Goal: Communication & Community: Answer question/provide support

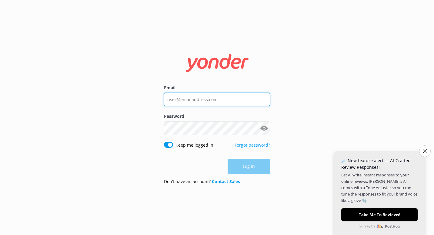
type input "[EMAIL_ADDRESS][DOMAIN_NAME]"
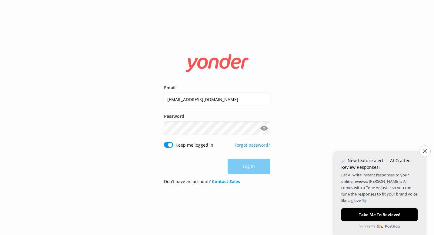
click at [258, 168] on div "Log in" at bounding box center [217, 166] width 106 height 15
click at [247, 167] on button "Log in" at bounding box center [249, 166] width 42 height 15
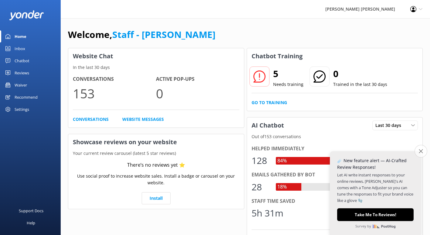
click at [421, 152] on icon "Close survey" at bounding box center [421, 151] width 4 height 4
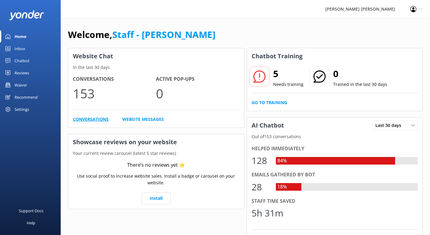
click at [90, 122] on link "Conversations" at bounding box center [91, 119] width 36 height 7
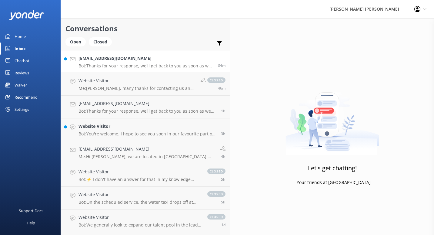
click at [134, 65] on p "Bot: Thanks for your response, we'll get back to you as soon as we can during o…" at bounding box center [146, 65] width 135 height 5
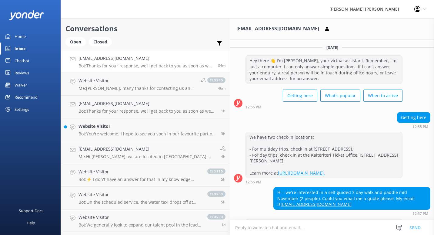
scroll to position [87, 0]
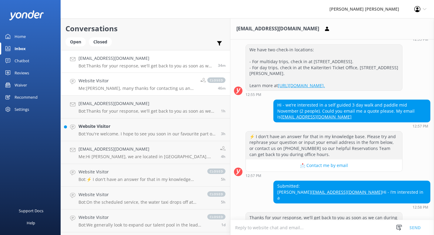
click at [129, 84] on h4 "Website Visitor" at bounding box center [137, 80] width 117 height 7
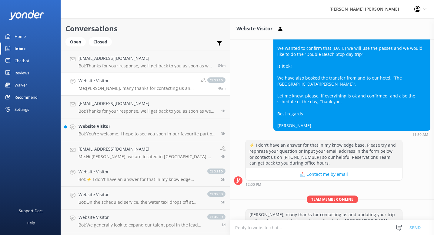
scroll to position [238, 0]
